Goal: Task Accomplishment & Management: Manage account settings

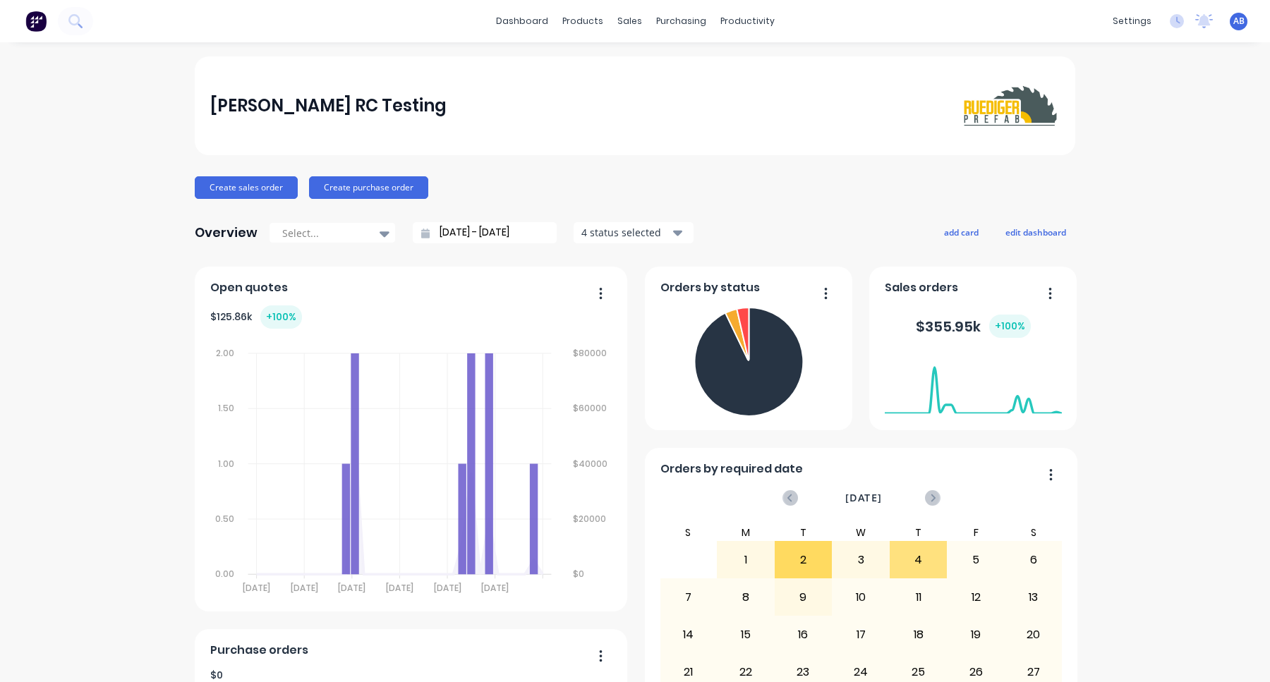
click at [1246, 23] on div "AB Harry RC Testing Aimon Bio Administrator Profile Sign out" at bounding box center [1239, 22] width 18 height 18
click at [1239, 27] on span "AB" at bounding box center [1239, 21] width 11 height 13
click at [1173, 176] on button "Sign out" at bounding box center [1150, 177] width 187 height 28
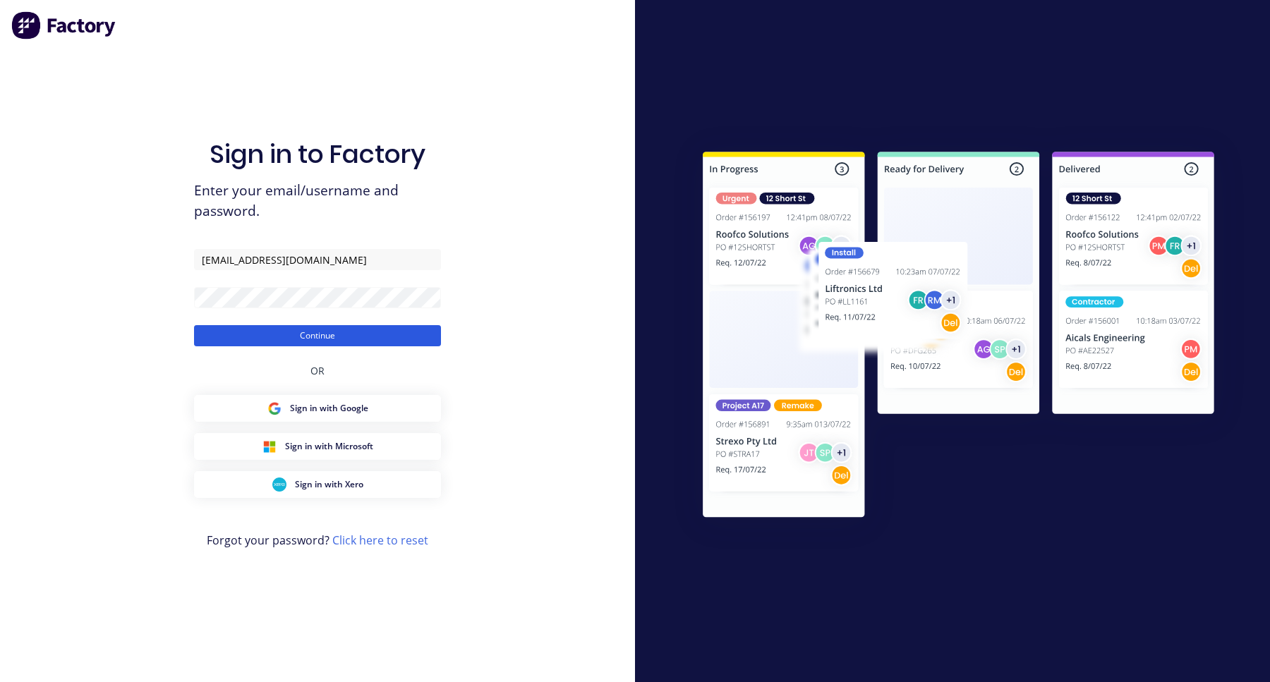
click at [370, 338] on button "Continue" at bounding box center [317, 335] width 247 height 21
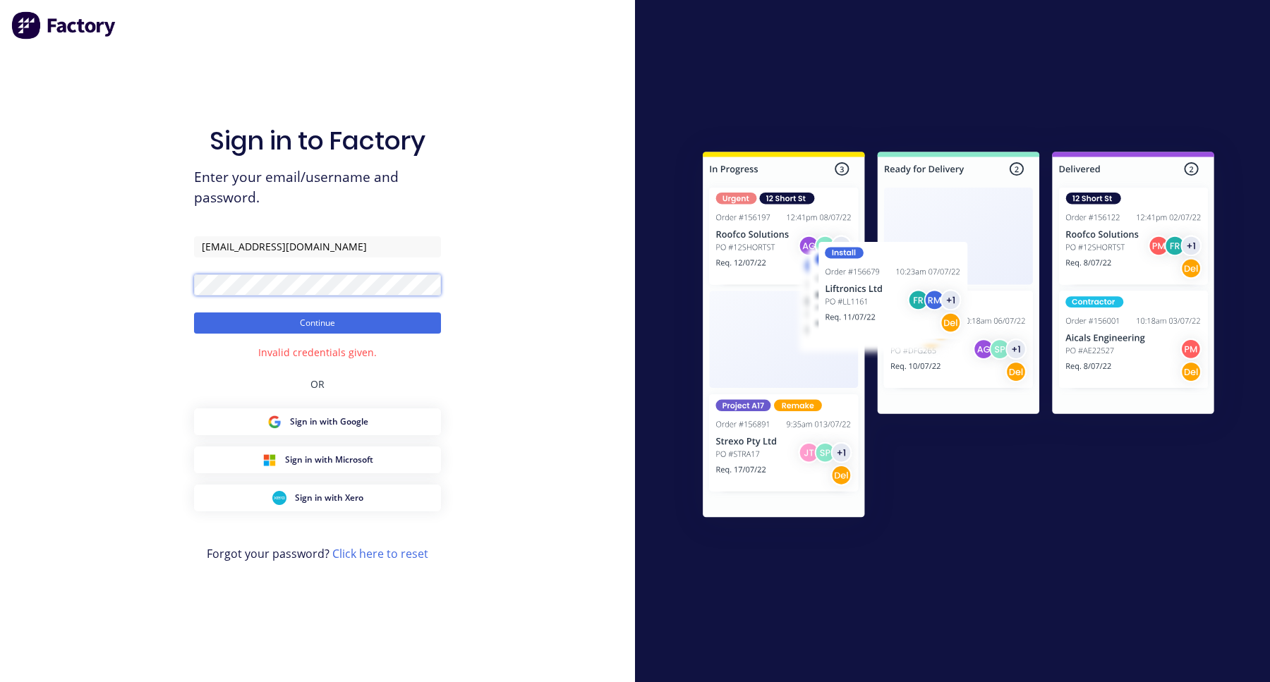
click at [194, 313] on button "Continue" at bounding box center [317, 323] width 247 height 21
click at [307, 239] on input "[EMAIL_ADDRESS][DOMAIN_NAME]" at bounding box center [317, 246] width 247 height 21
paste input "[DOMAIN_NAME]"
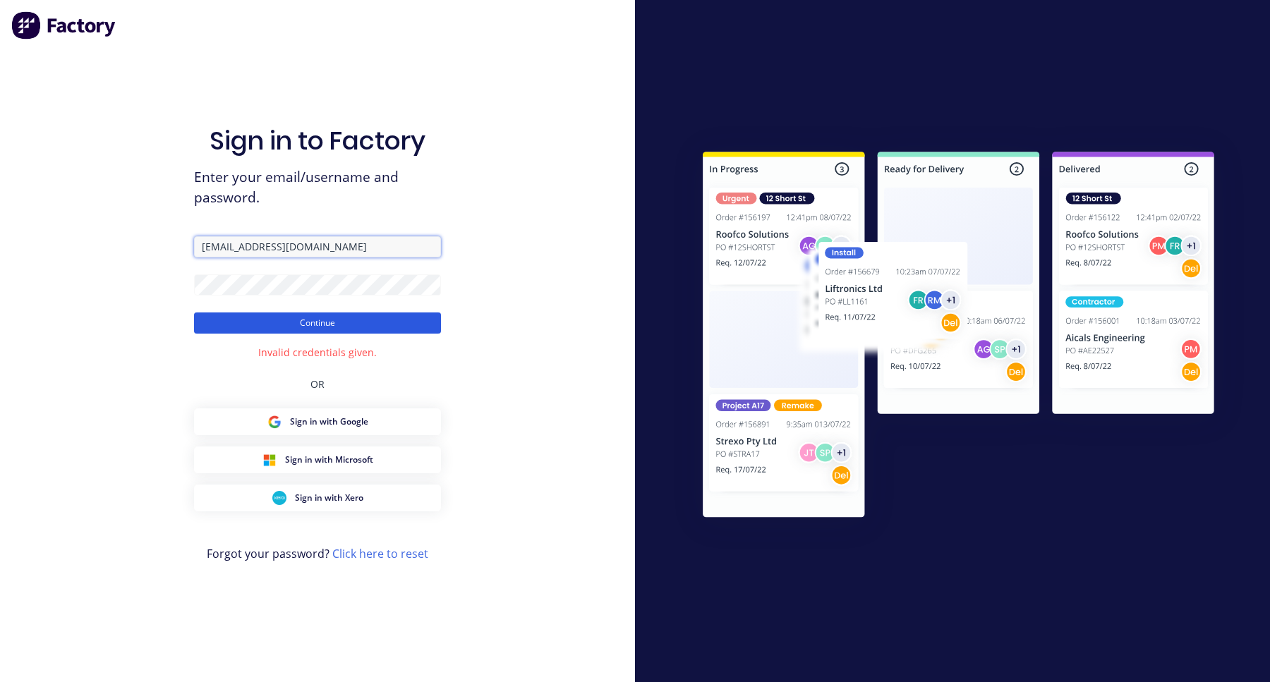
type input "[EMAIL_ADDRESS][DOMAIN_NAME]"
click at [370, 319] on button "Continue" at bounding box center [317, 323] width 247 height 21
